Goal: Find specific page/section: Find specific page/section

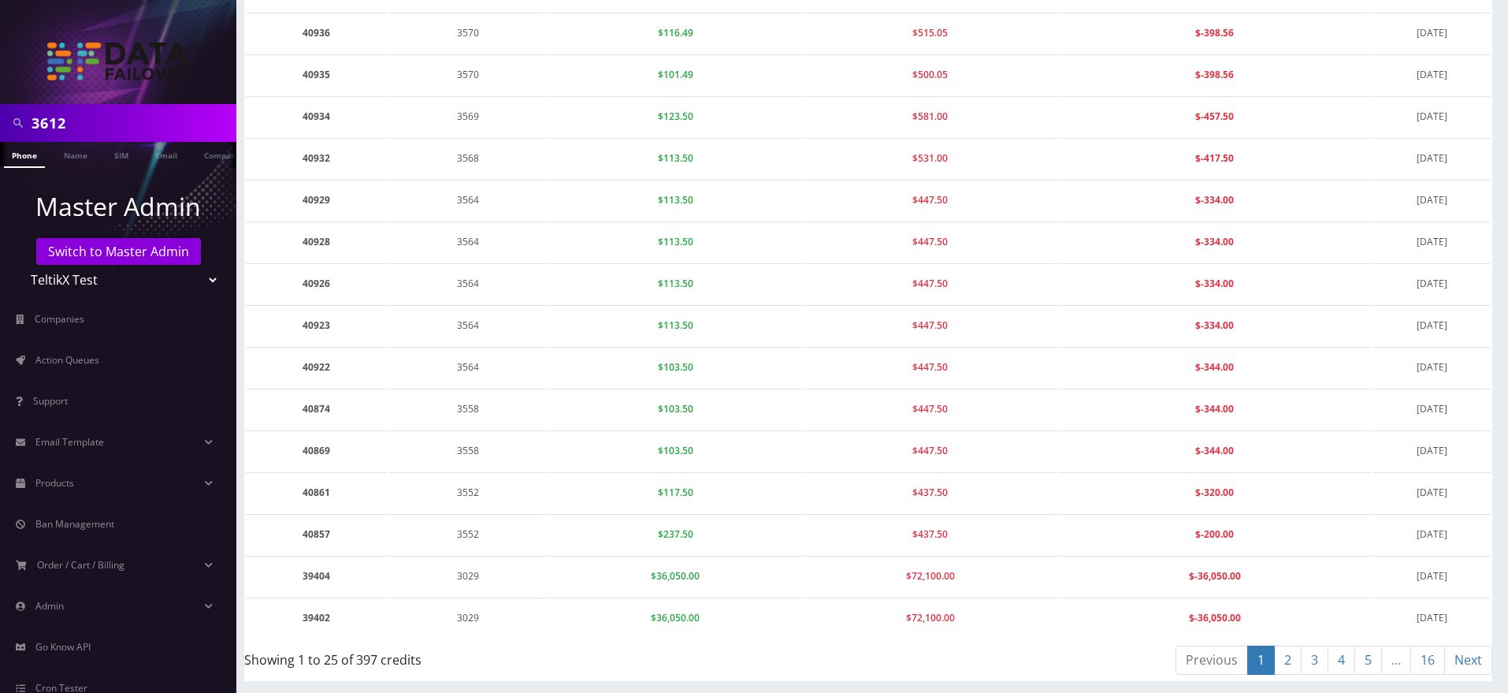
scroll to position [85, 0]
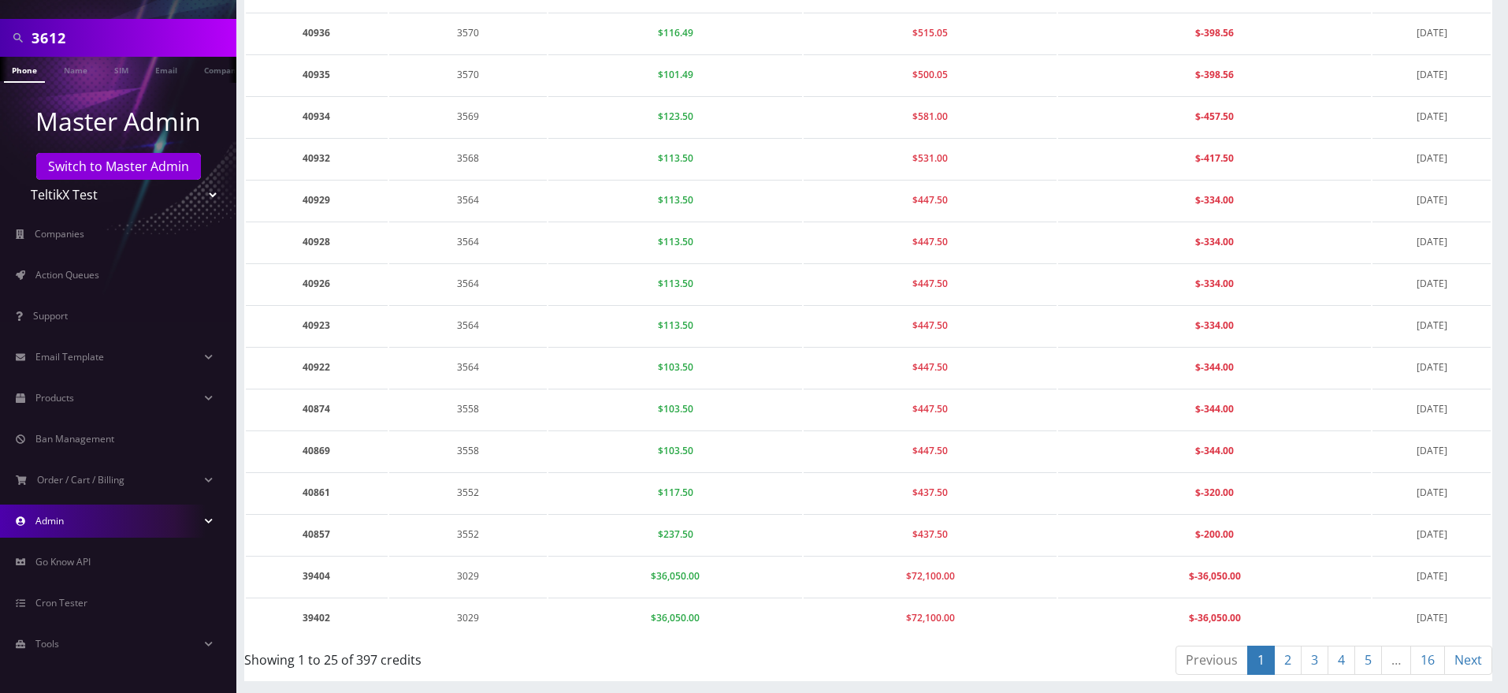
click at [69, 518] on link "Admin" at bounding box center [118, 520] width 236 height 33
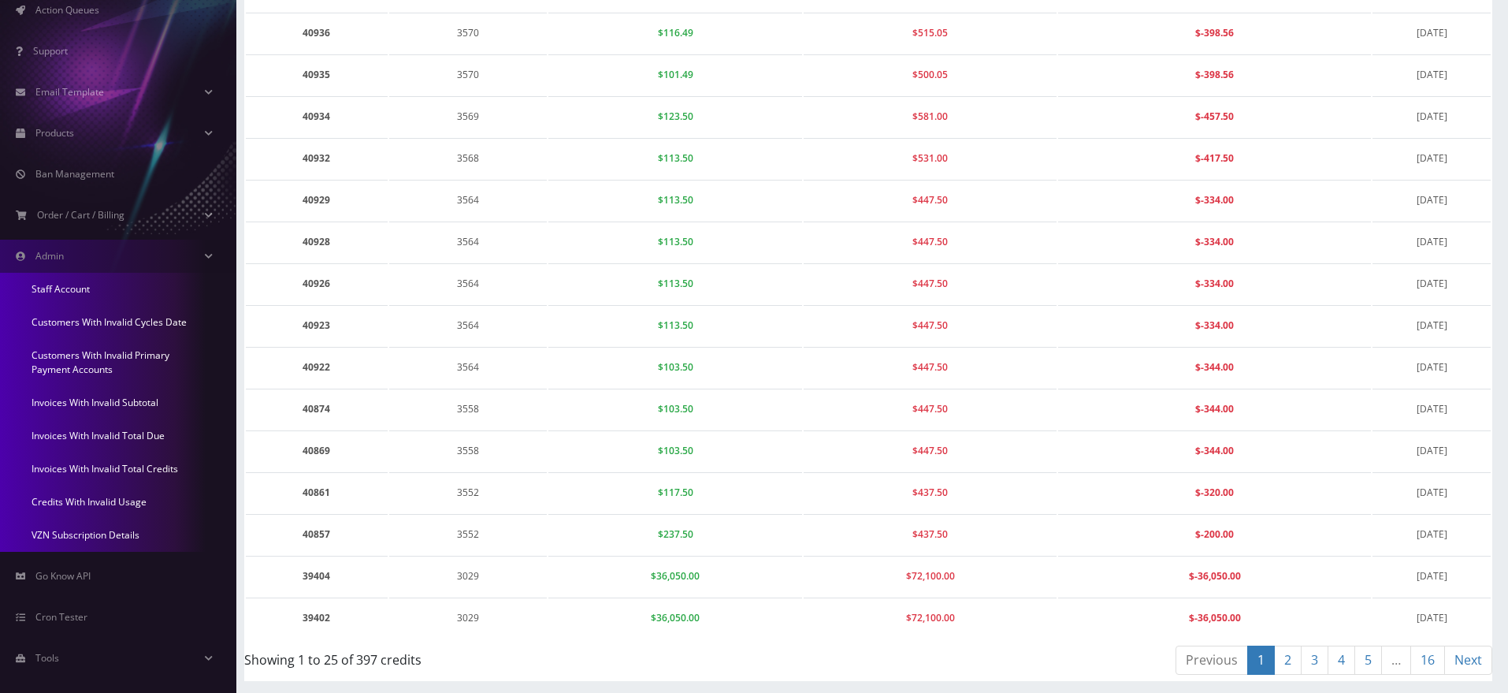
scroll to position [351, 0]
click at [102, 500] on link "Credits With Invalid Usage" at bounding box center [118, 501] width 236 height 33
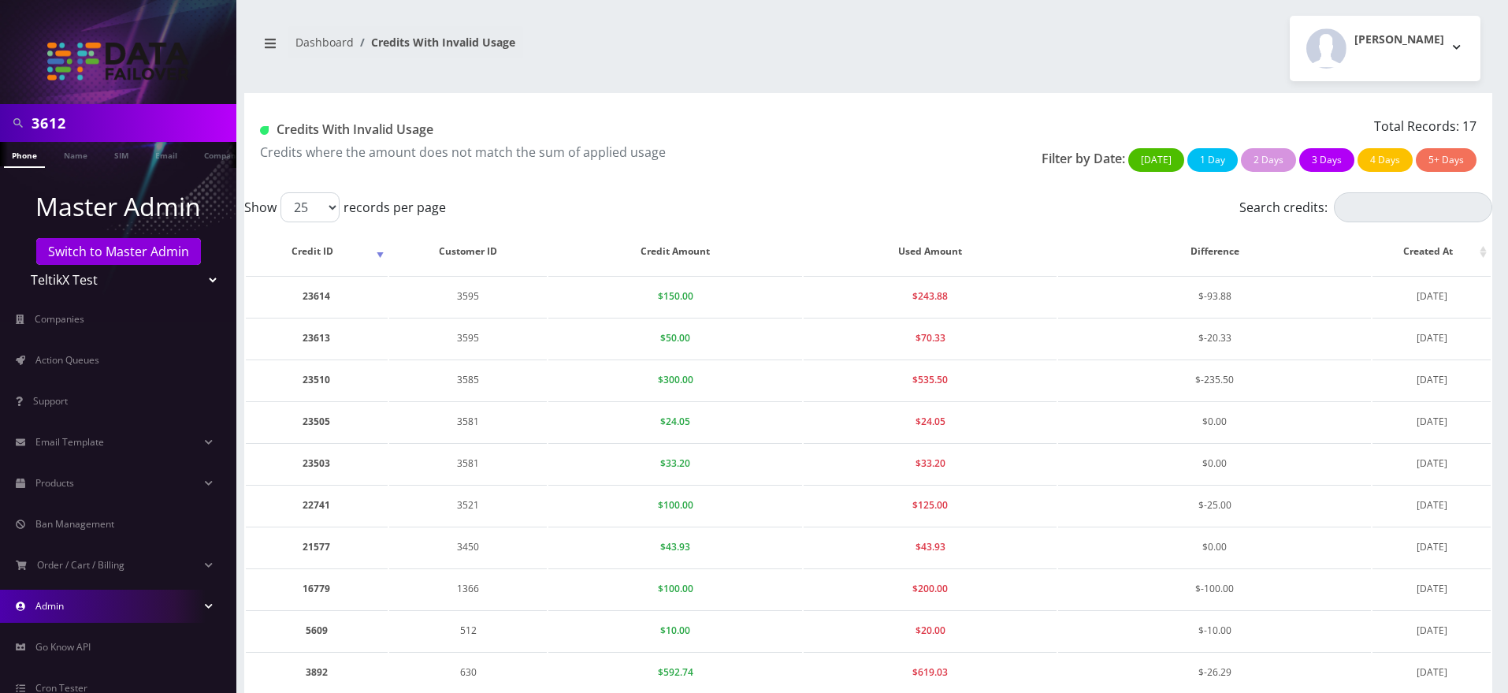
click at [173, 605] on link "Admin" at bounding box center [118, 605] width 236 height 33
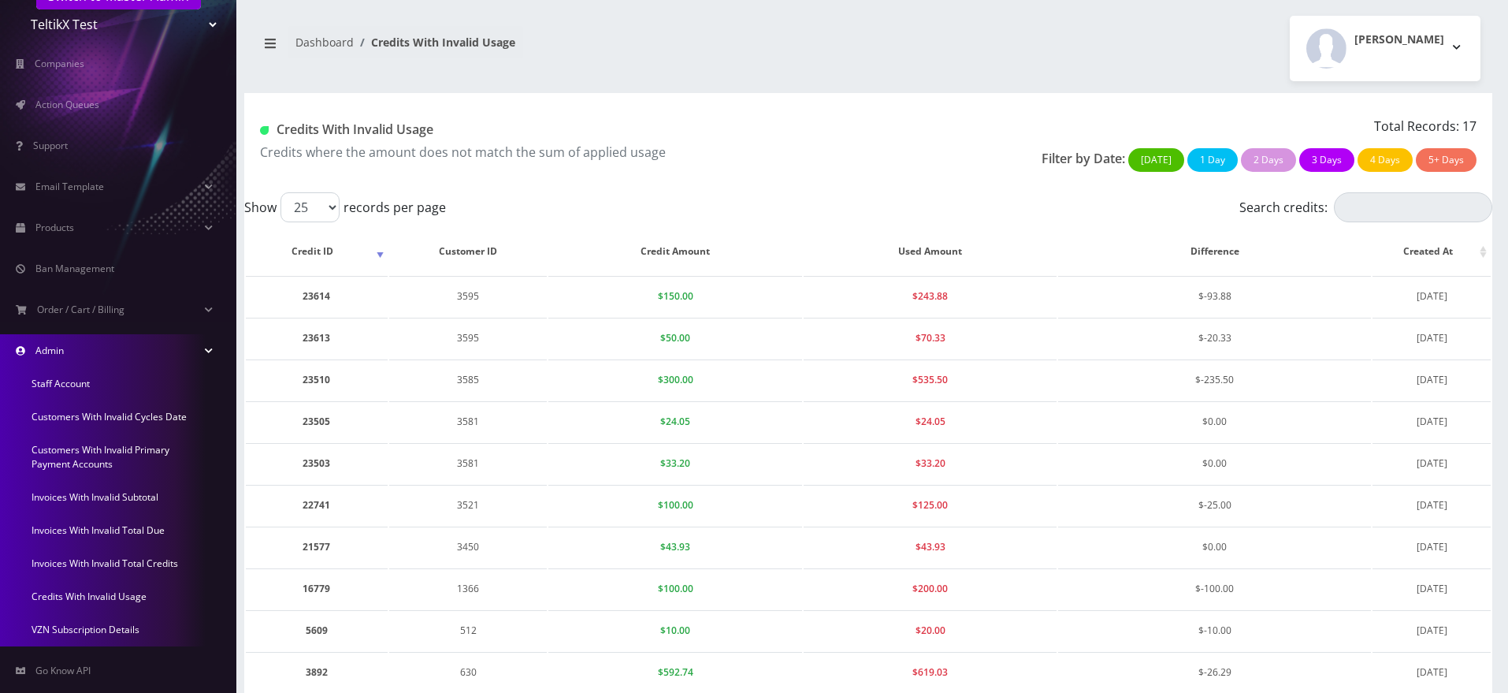
scroll to position [288, 0]
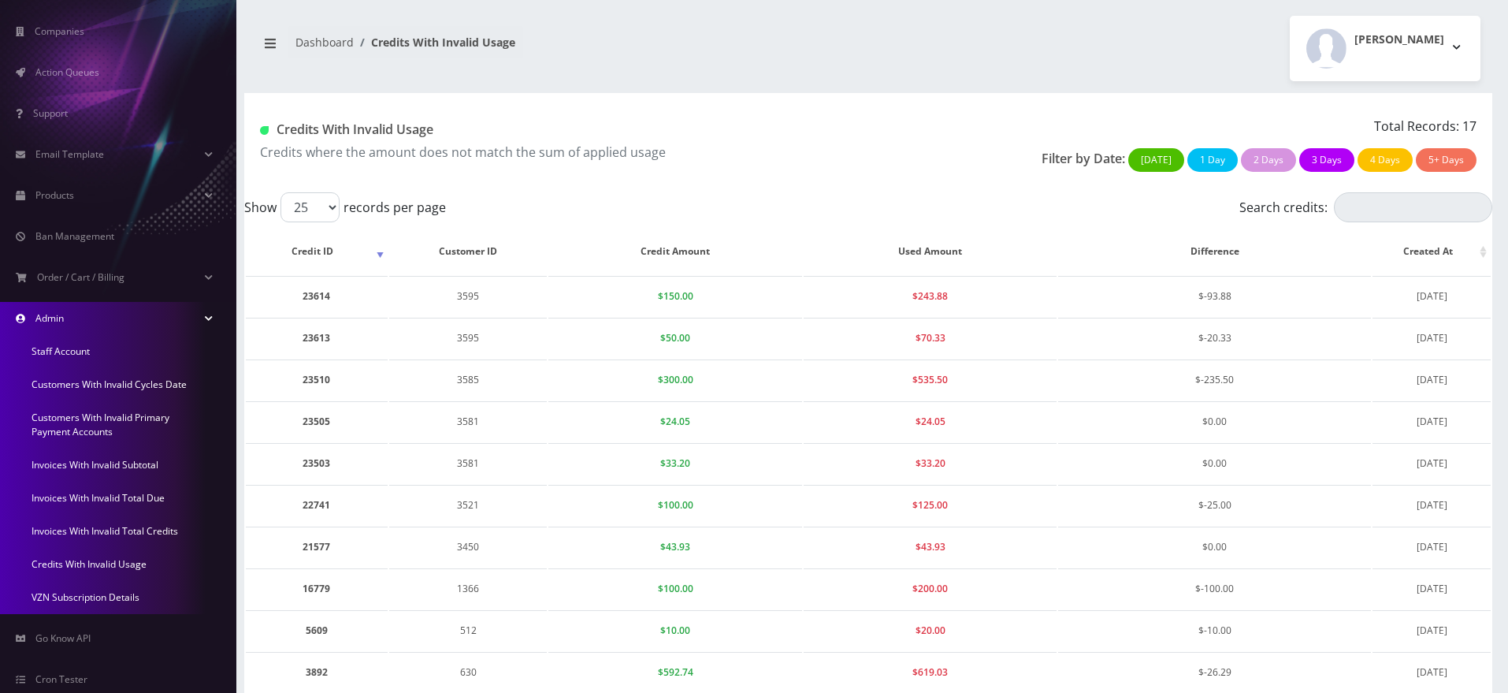
click at [124, 501] on link "Invoices With Invalid Total Due" at bounding box center [118, 497] width 236 height 33
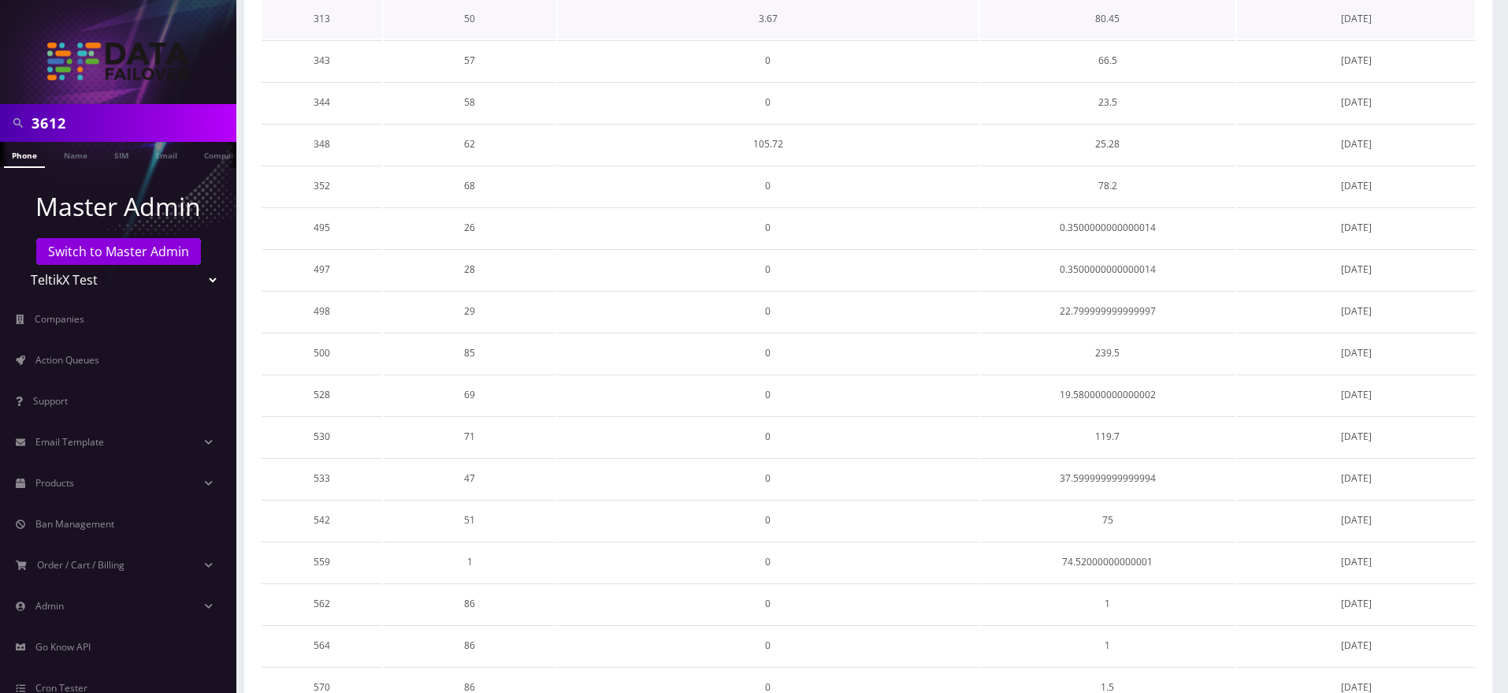
scroll to position [359, 0]
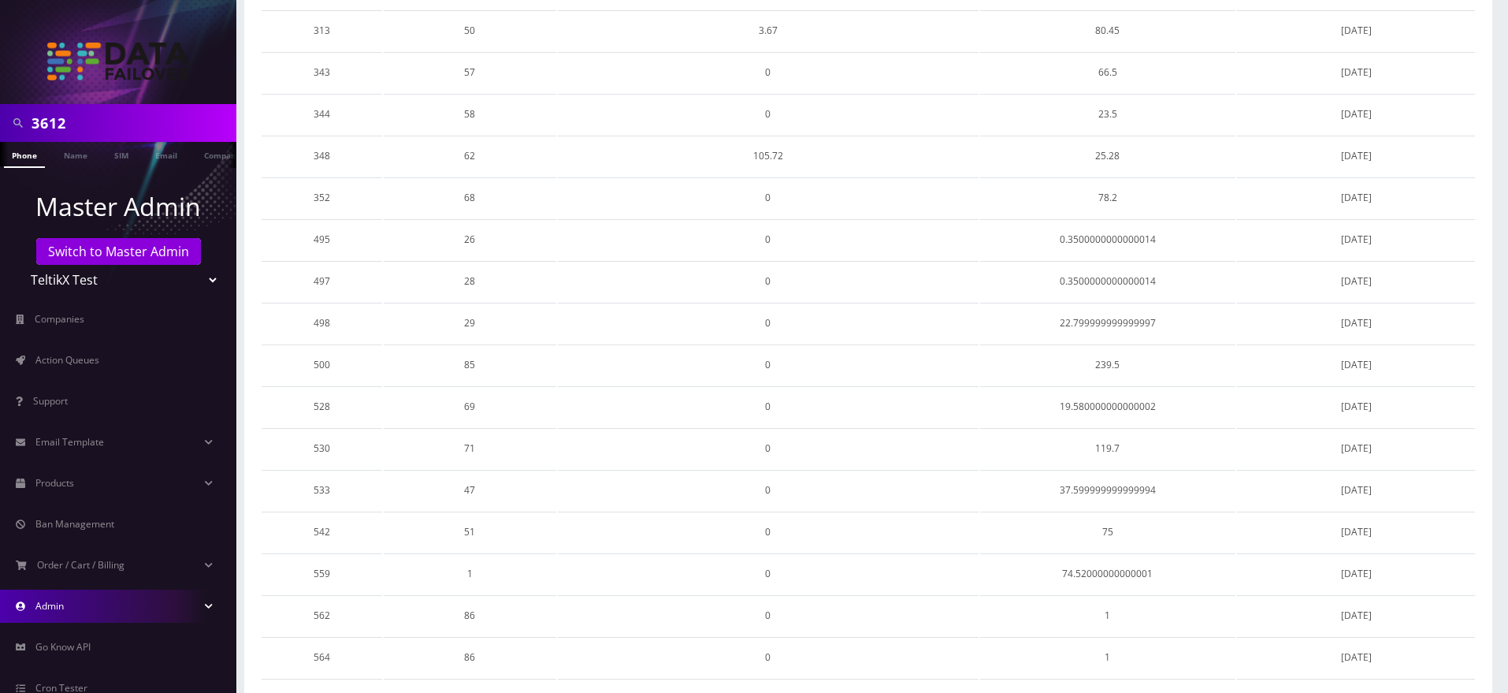
click at [127, 602] on link "Admin" at bounding box center [118, 605] width 236 height 33
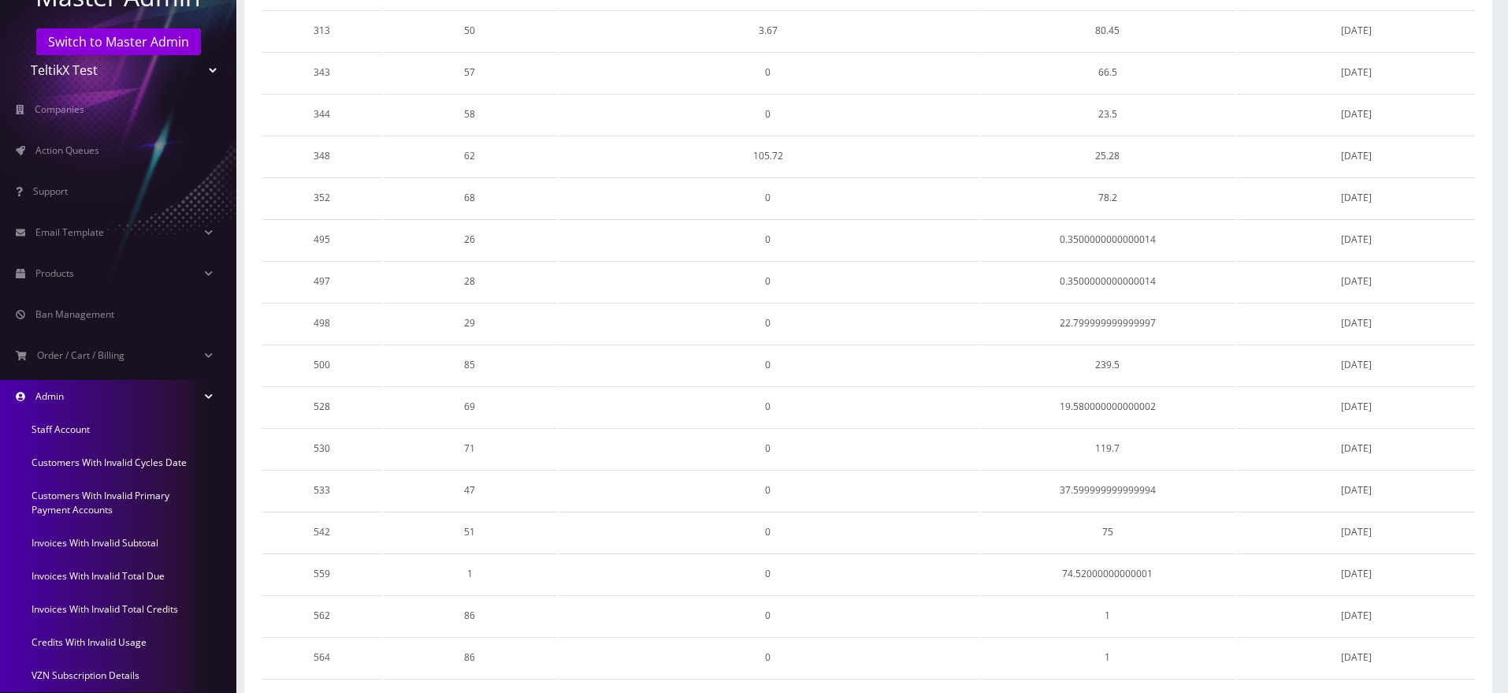
scroll to position [210, 0]
click at [102, 604] on link "Invoices With Invalid Total Credits" at bounding box center [118, 608] width 236 height 33
